Goal: Check status: Check status

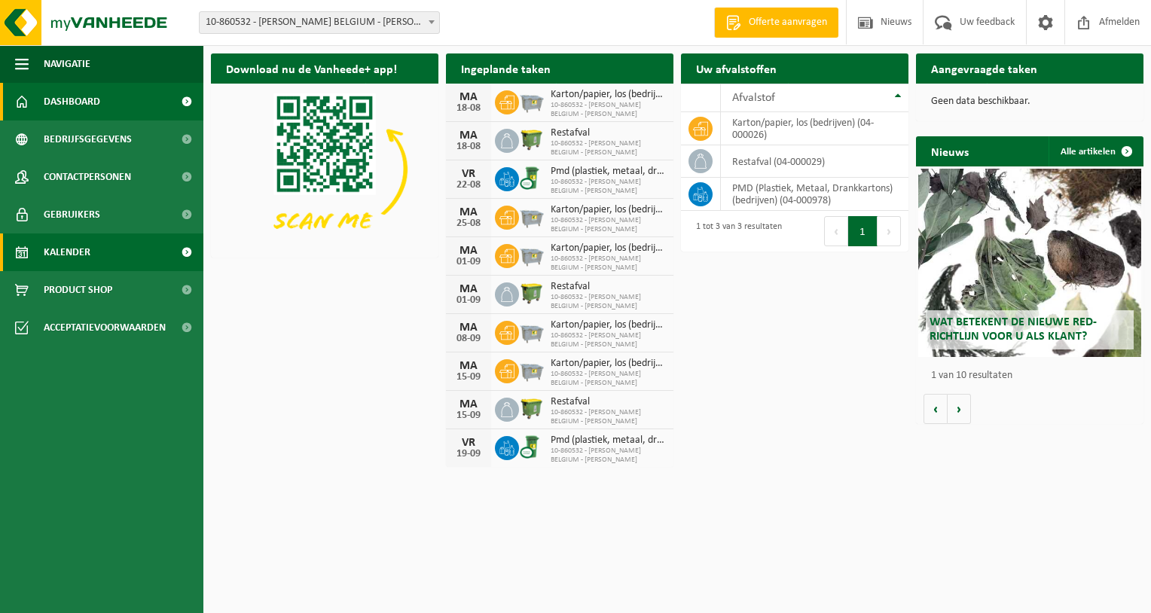
click at [81, 250] on span "Kalender" at bounding box center [67, 253] width 47 height 38
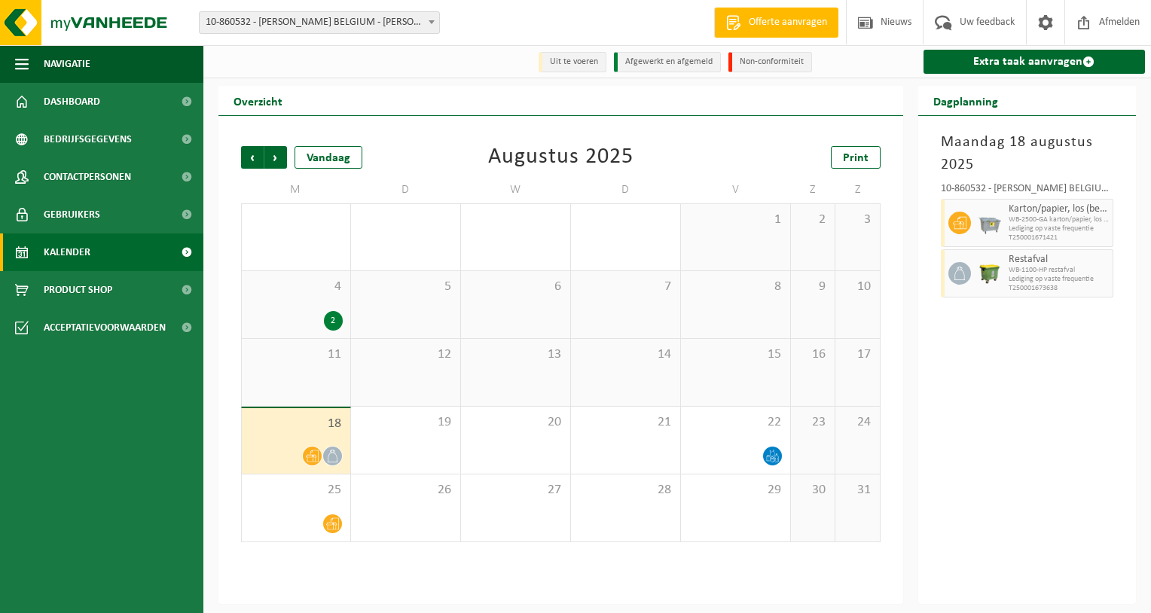
click at [304, 441] on div "18" at bounding box center [296, 441] width 108 height 66
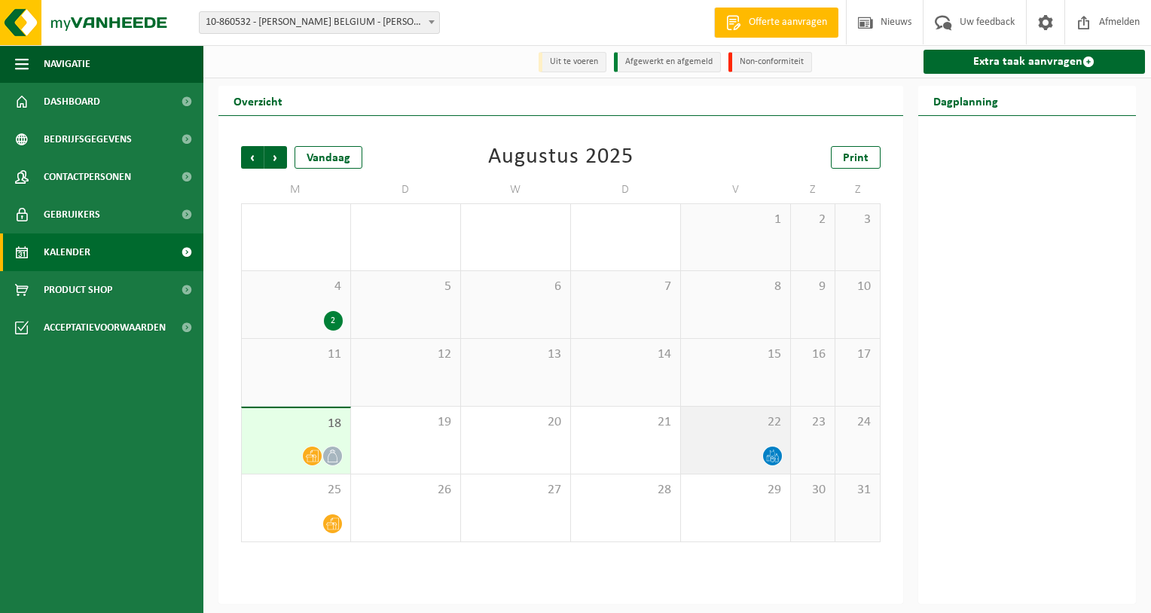
click at [764, 443] on div "22" at bounding box center [735, 440] width 109 height 67
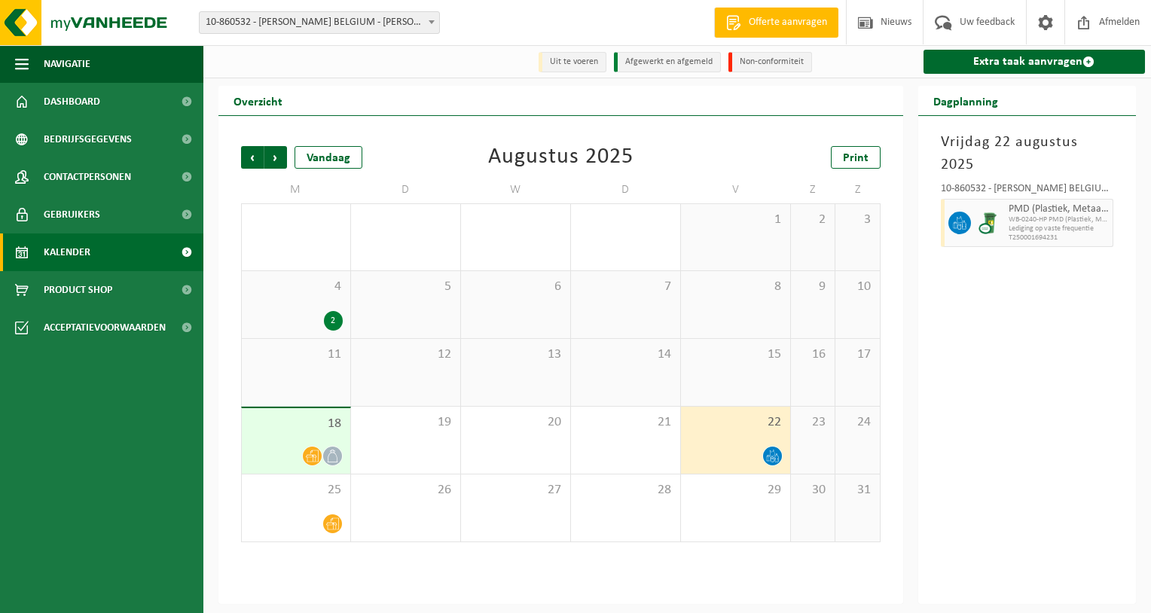
click at [310, 446] on div "18" at bounding box center [296, 441] width 108 height 66
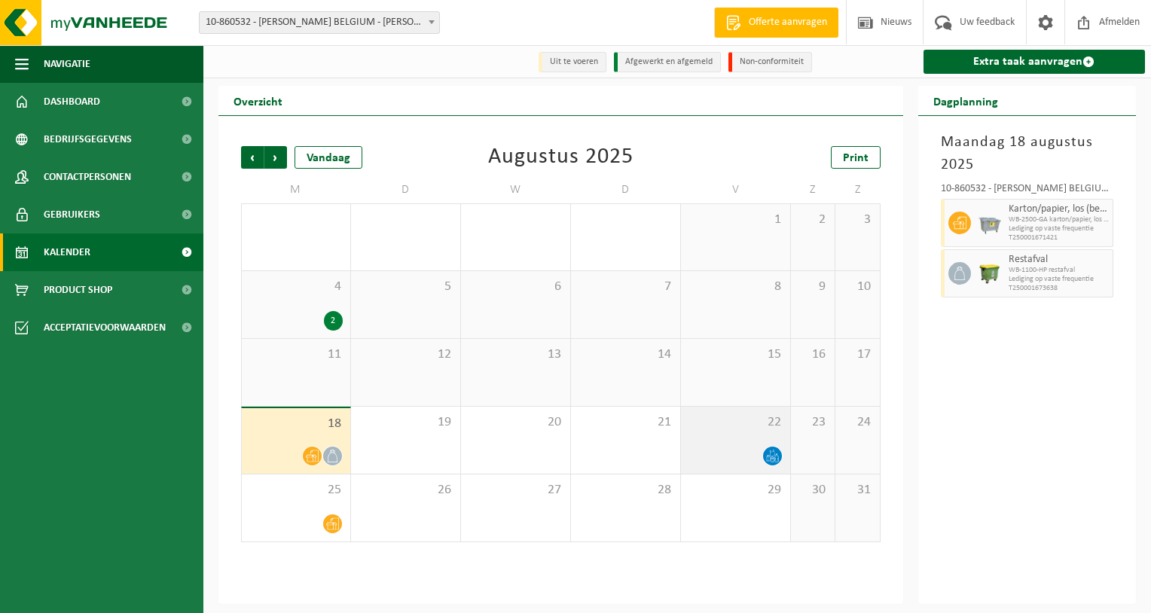
click at [753, 434] on div "22" at bounding box center [735, 440] width 109 height 67
